Goal: Task Accomplishment & Management: Use online tool/utility

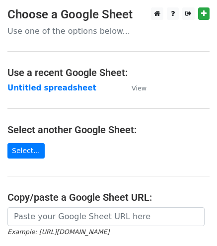
scroll to position [133, 0]
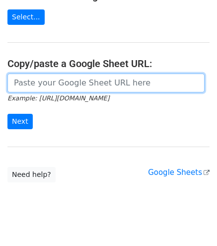
click at [108, 91] on input "url" at bounding box center [105, 82] width 197 height 19
paste input "https://docs.google.com/spreadsheets/d/1uQvir3vgDKcI_c-vr8g6ndcGLyR4koZdyWYYpDK…"
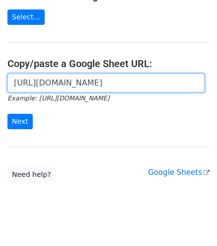
scroll to position [0, 215]
type input "https://docs.google.com/spreadsheets/d/1uQvir3vgDKcI_c-vr8g6ndcGLyR4koZdyWYYpDK…"
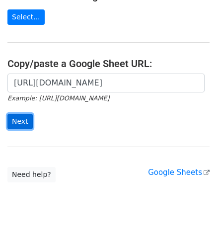
scroll to position [0, 0]
click at [16, 115] on input "Next" at bounding box center [19, 121] width 25 height 15
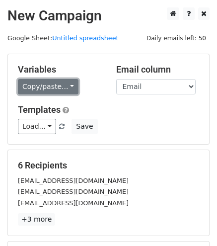
click at [44, 91] on link "Copy/paste..." at bounding box center [48, 86] width 61 height 15
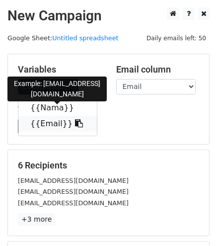
click at [51, 116] on link "{{Email}}" at bounding box center [57, 124] width 78 height 16
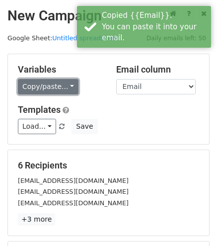
click at [45, 81] on link "Copy/paste..." at bounding box center [48, 86] width 61 height 15
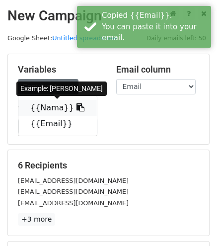
click at [54, 105] on link "{{Nama}}" at bounding box center [57, 108] width 78 height 16
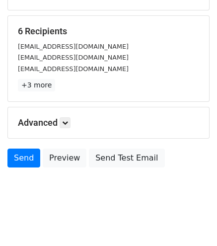
scroll to position [138, 0]
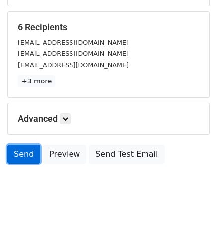
click at [30, 157] on link "Send" at bounding box center [23, 153] width 33 height 19
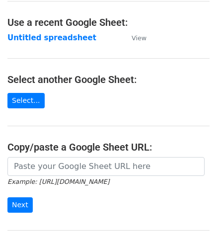
scroll to position [101, 0]
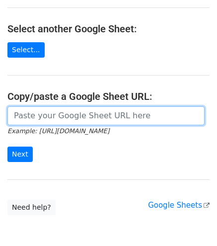
click at [86, 114] on input "url" at bounding box center [105, 115] width 197 height 19
paste input "https://docs.google.com/spreadsheets/d/1uQvir3vgDKcI_c-vr8g6ndcGLyR4koZdyWYYpDK…"
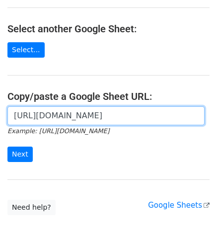
scroll to position [0, 215]
type input "https://docs.google.com/spreadsheets/d/1uQvir3vgDKcI_c-vr8g6ndcGLyR4koZdyWYYpDK…"
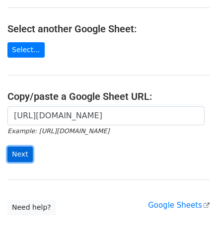
scroll to position [0, 0]
click at [21, 150] on input "Next" at bounding box center [19, 153] width 25 height 15
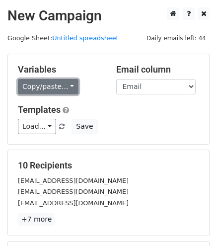
click at [61, 84] on link "Copy/paste..." at bounding box center [48, 86] width 61 height 15
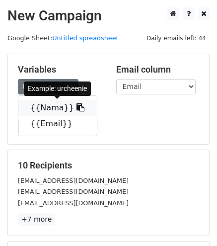
click at [57, 105] on link "{{Nama}}" at bounding box center [57, 108] width 78 height 16
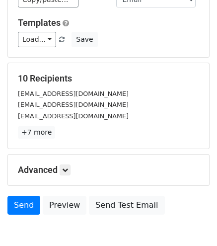
scroll to position [88, 0]
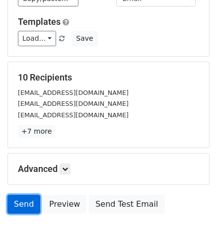
click at [28, 202] on link "Send" at bounding box center [23, 204] width 33 height 19
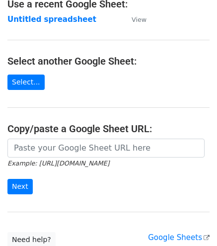
scroll to position [69, 0]
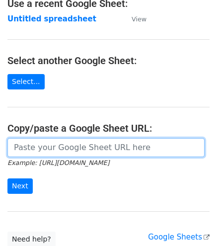
click at [70, 148] on input "url" at bounding box center [105, 147] width 197 height 19
paste input "[URL][DOMAIN_NAME]"
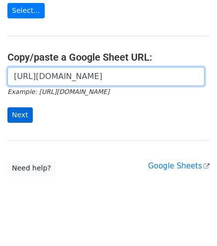
scroll to position [140, 0]
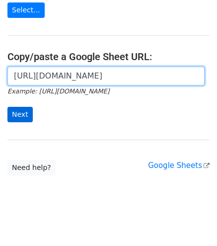
type input "[URL][DOMAIN_NAME]"
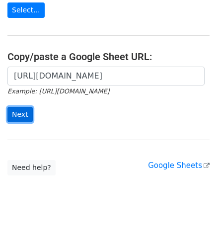
click at [26, 111] on input "Next" at bounding box center [19, 114] width 25 height 15
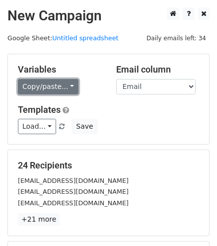
click at [32, 84] on link "Copy/paste..." at bounding box center [48, 86] width 61 height 15
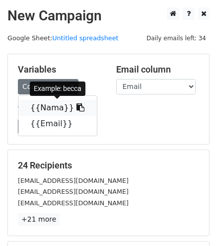
click at [45, 103] on link "{{Nama}}" at bounding box center [57, 108] width 78 height 16
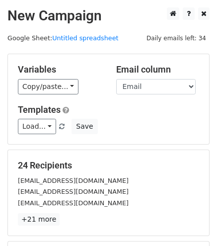
scroll to position [138, 0]
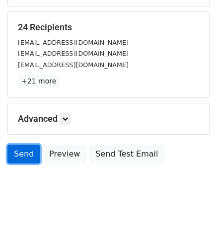
click at [21, 152] on link "Send" at bounding box center [23, 153] width 33 height 19
